Goal: Information Seeking & Learning: Learn about a topic

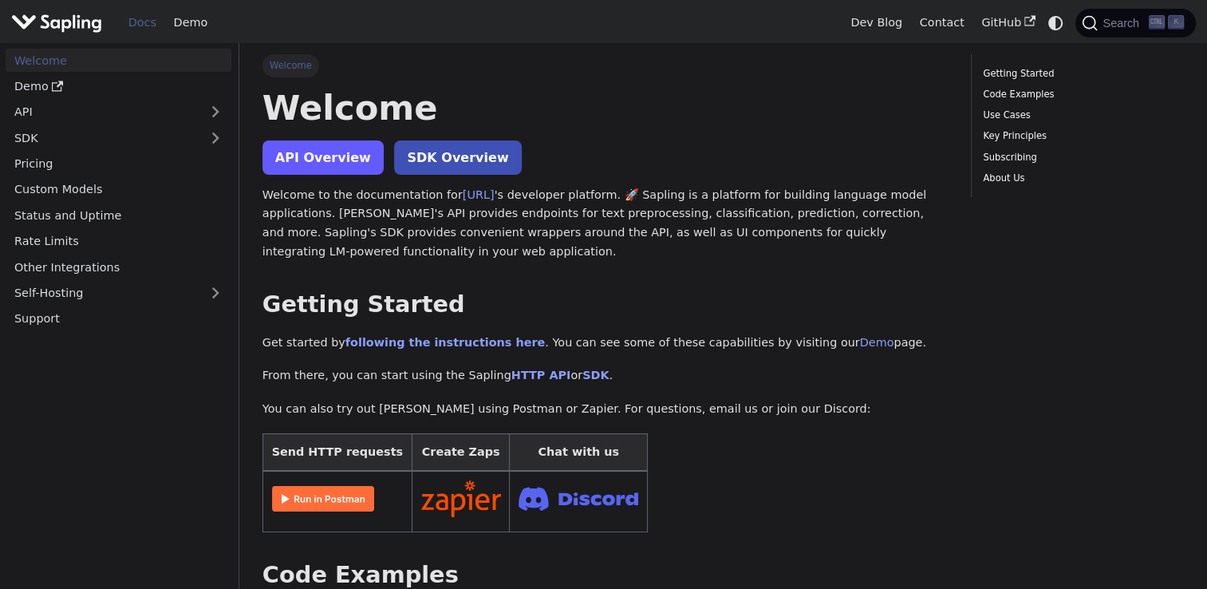
click at [309, 160] on link "API Overview" at bounding box center [322, 157] width 121 height 34
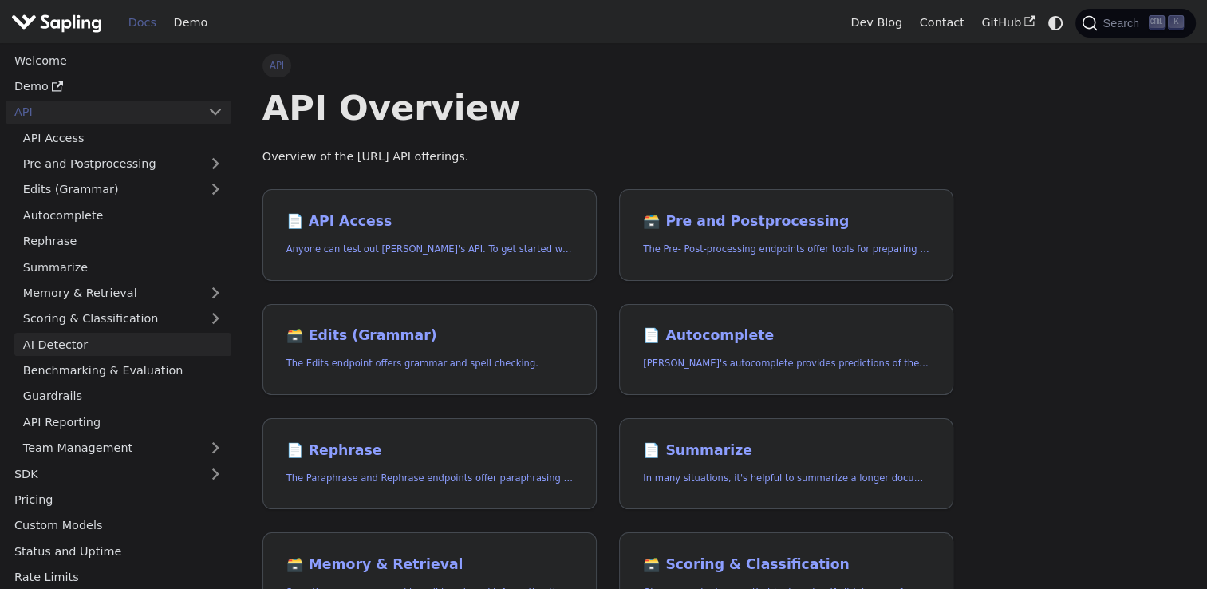
click at [128, 344] on link "AI Detector" at bounding box center [122, 344] width 217 height 23
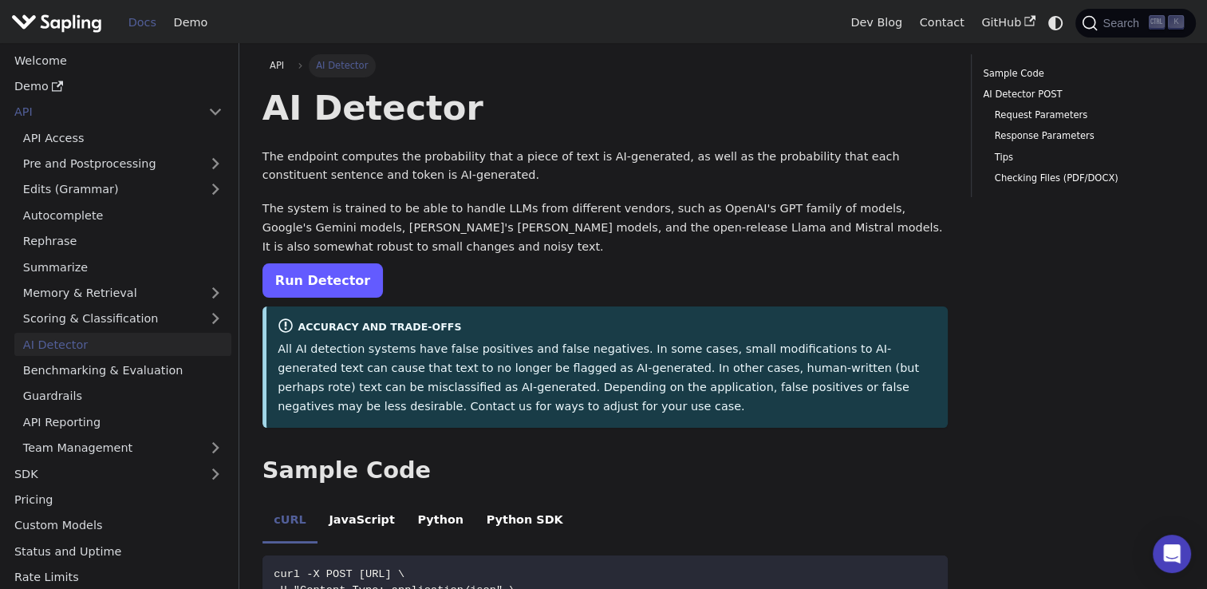
click at [307, 289] on link "Run Detector" at bounding box center [322, 280] width 120 height 34
